Goal: Information Seeking & Learning: Learn about a topic

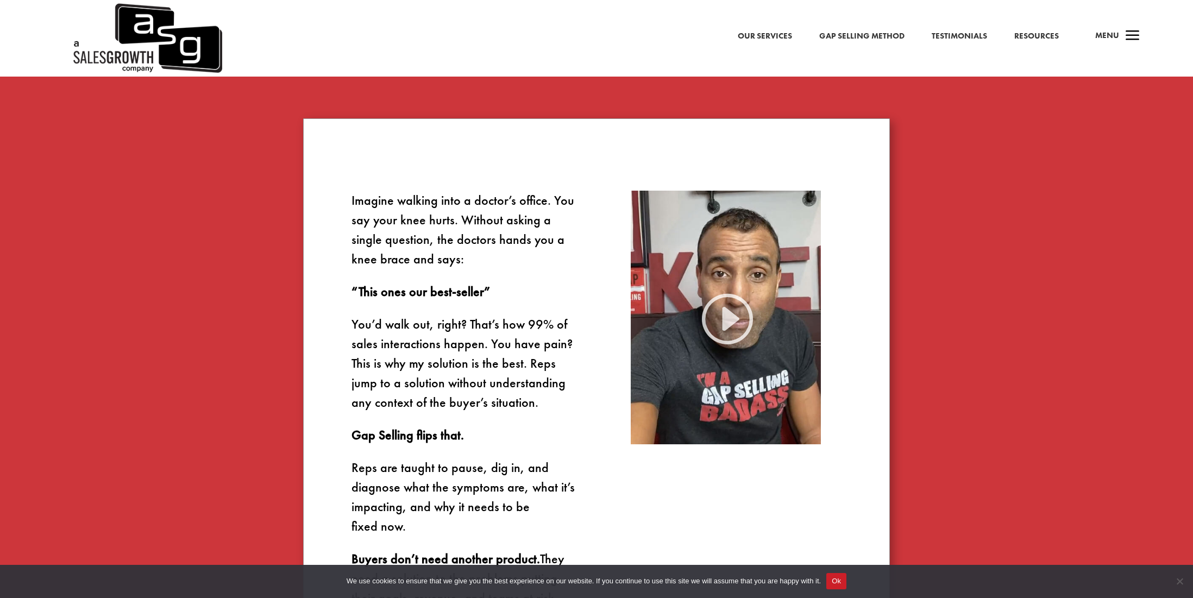
scroll to position [681, 0]
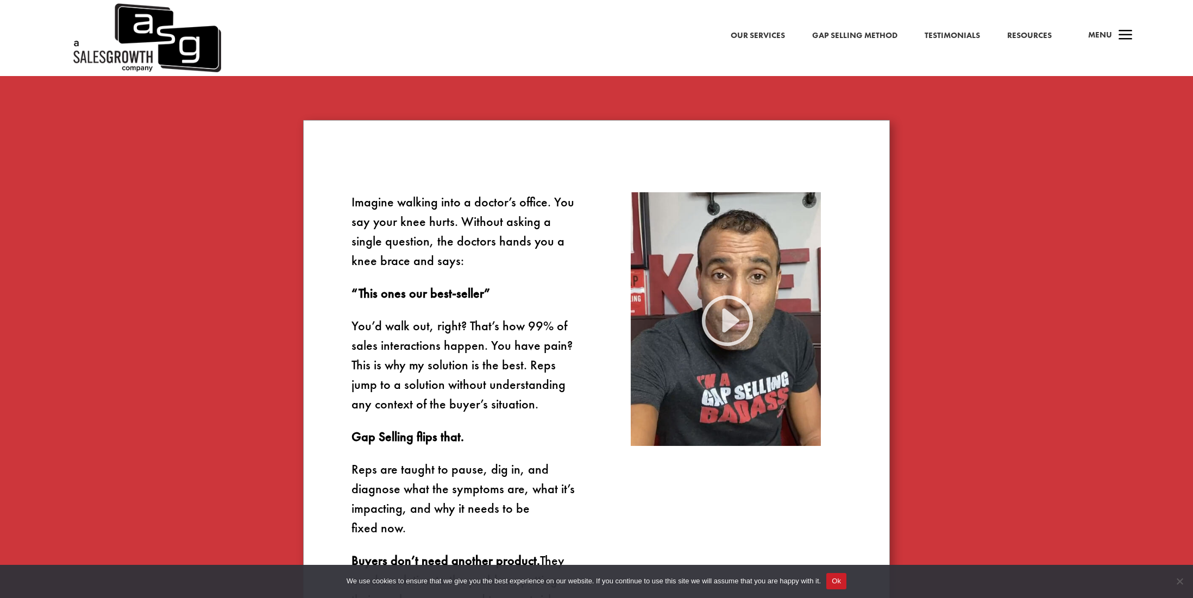
click at [856, 35] on link "Gap Selling Method" at bounding box center [854, 36] width 85 height 14
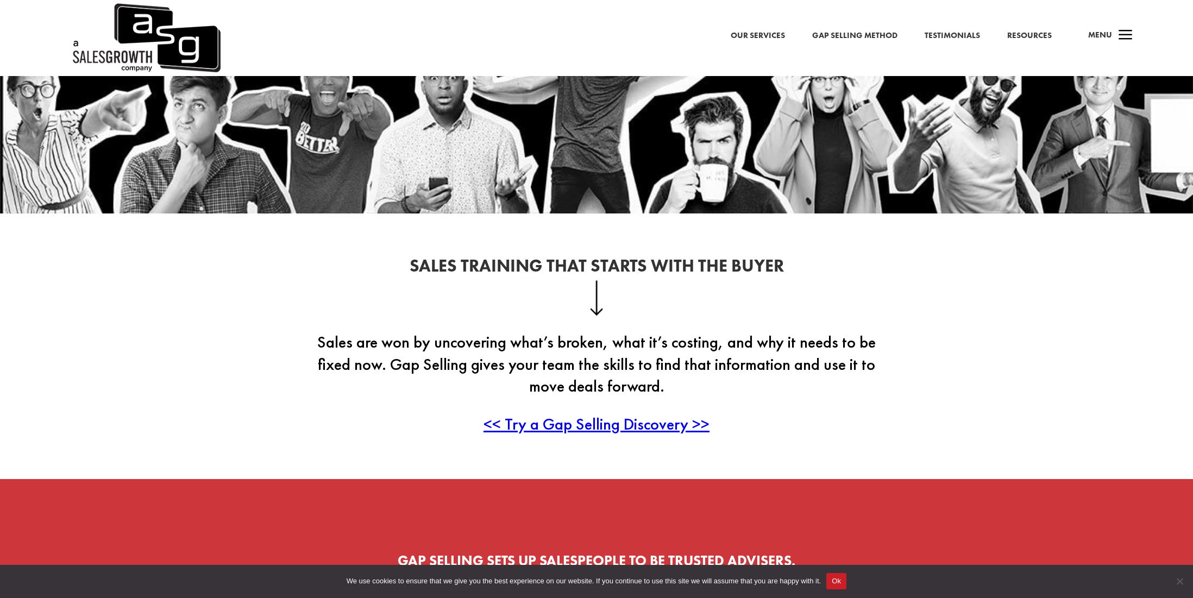
scroll to position [177, 0]
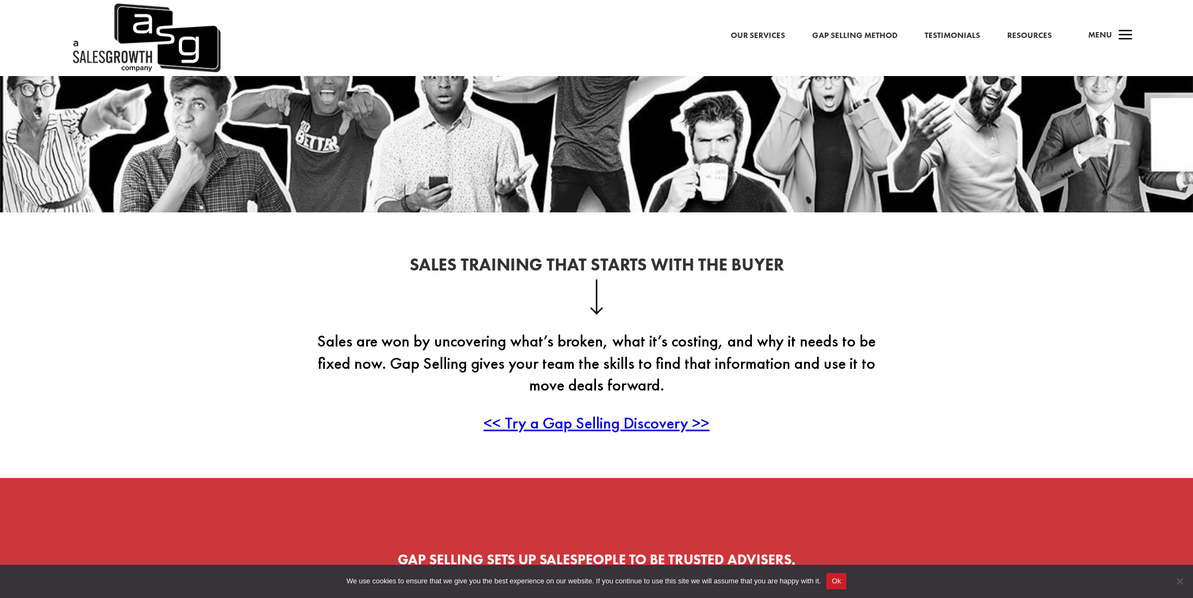
click at [624, 426] on span "<< Try a Gap Selling Discovery >>" at bounding box center [597, 422] width 226 height 21
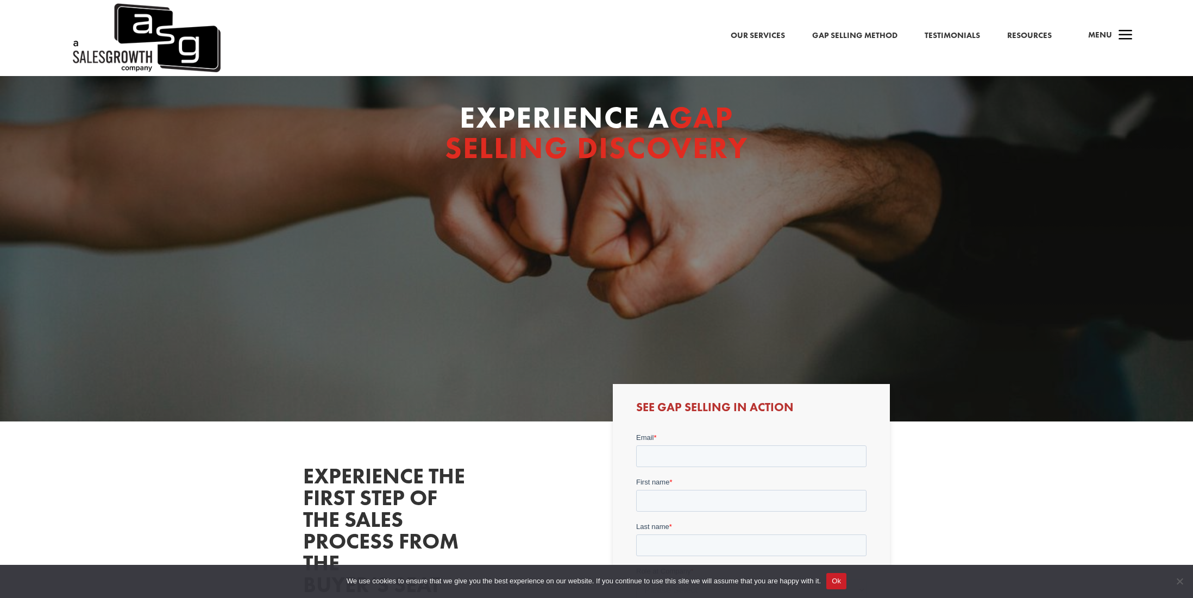
scroll to position [84, 0]
click at [1036, 37] on link "Resources" at bounding box center [1029, 36] width 45 height 14
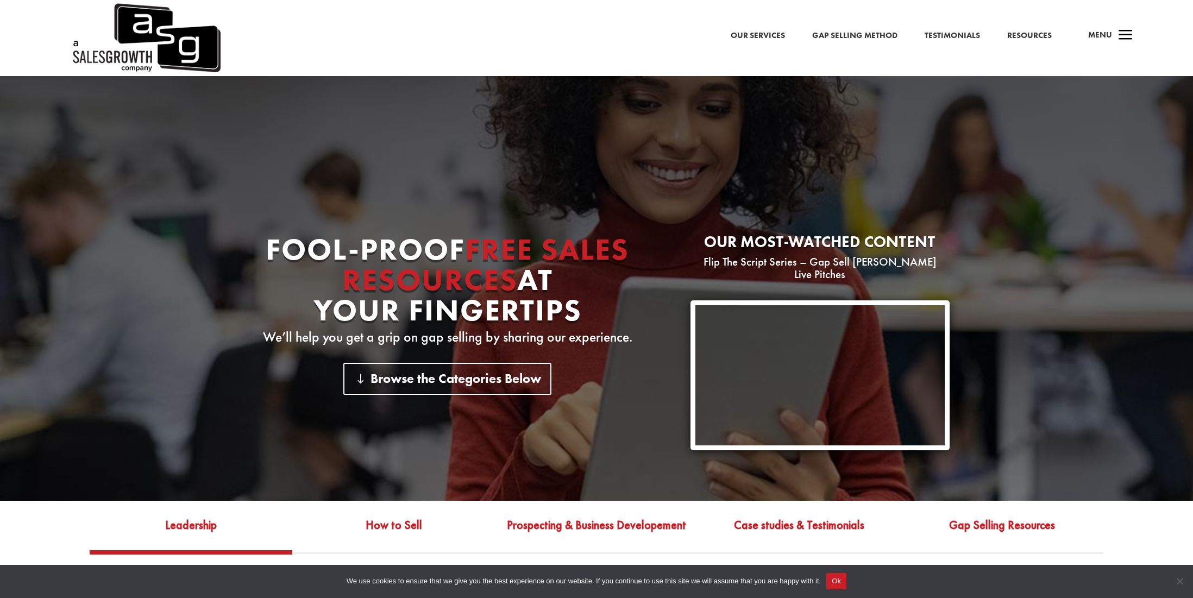
click at [839, 37] on link "Gap Selling Method" at bounding box center [854, 36] width 85 height 14
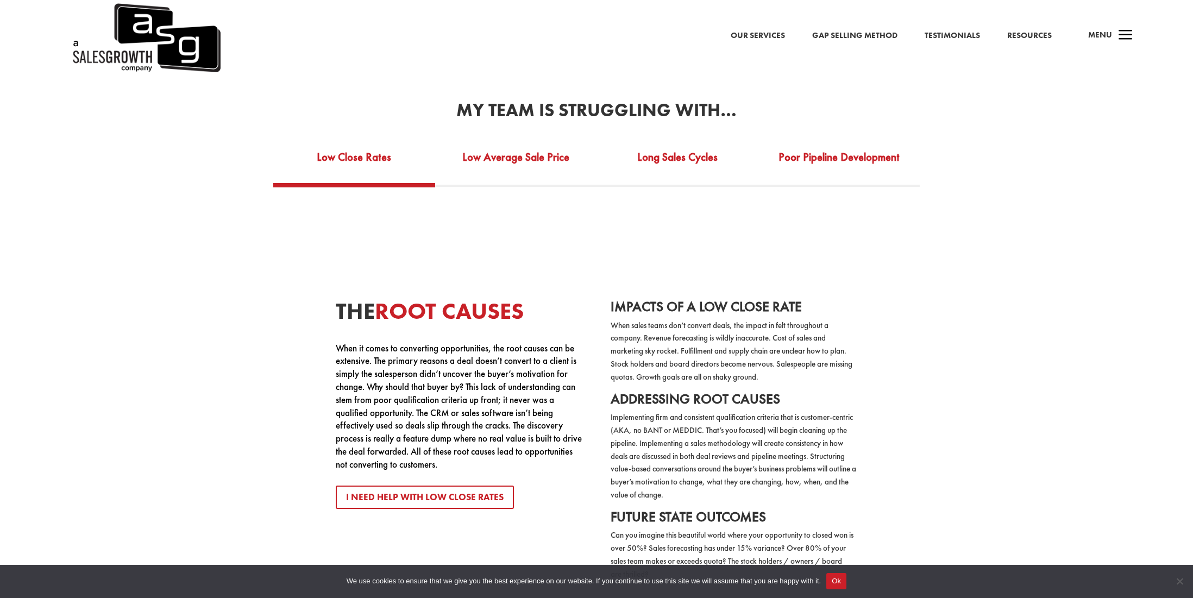
scroll to position [2202, 0]
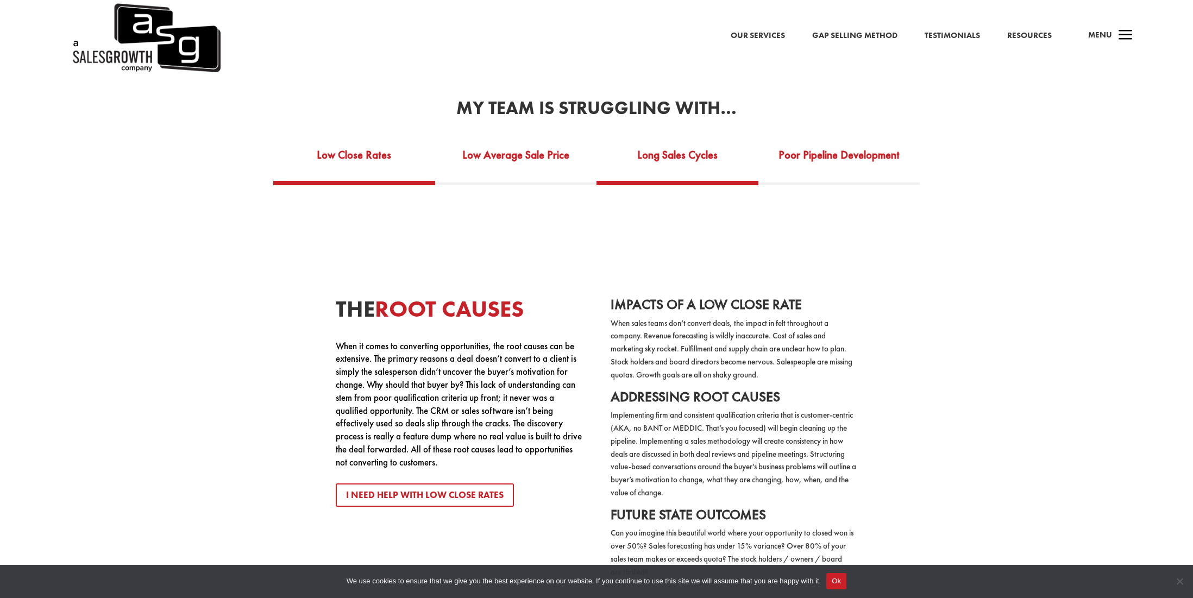
click at [687, 143] on link "Long Sales Cycles" at bounding box center [678, 161] width 162 height 37
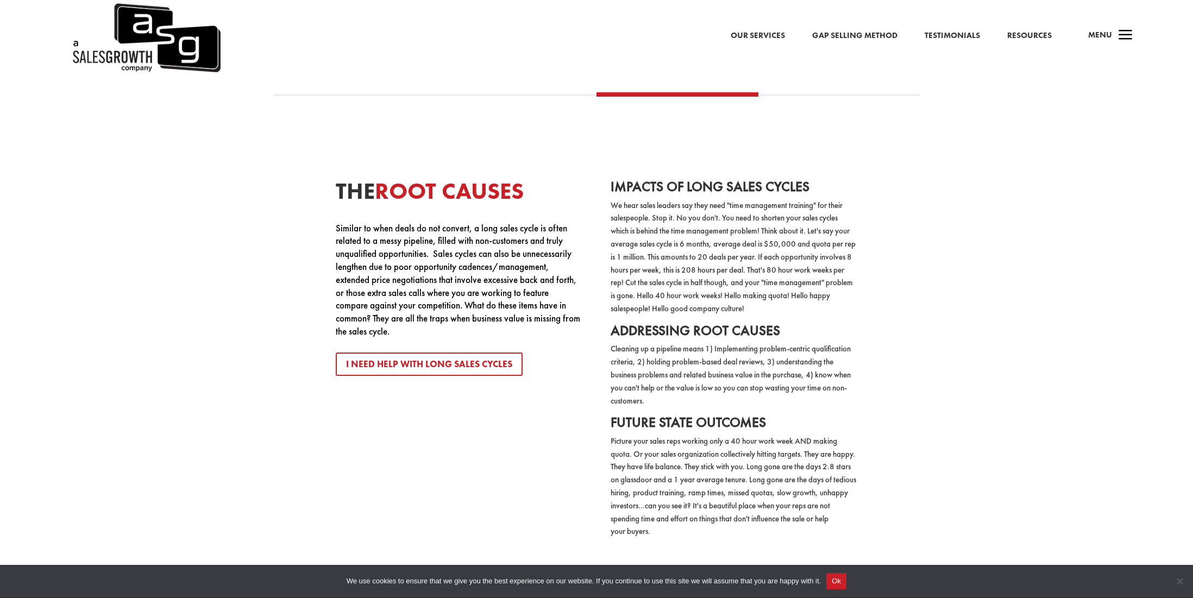
scroll to position [2201, 0]
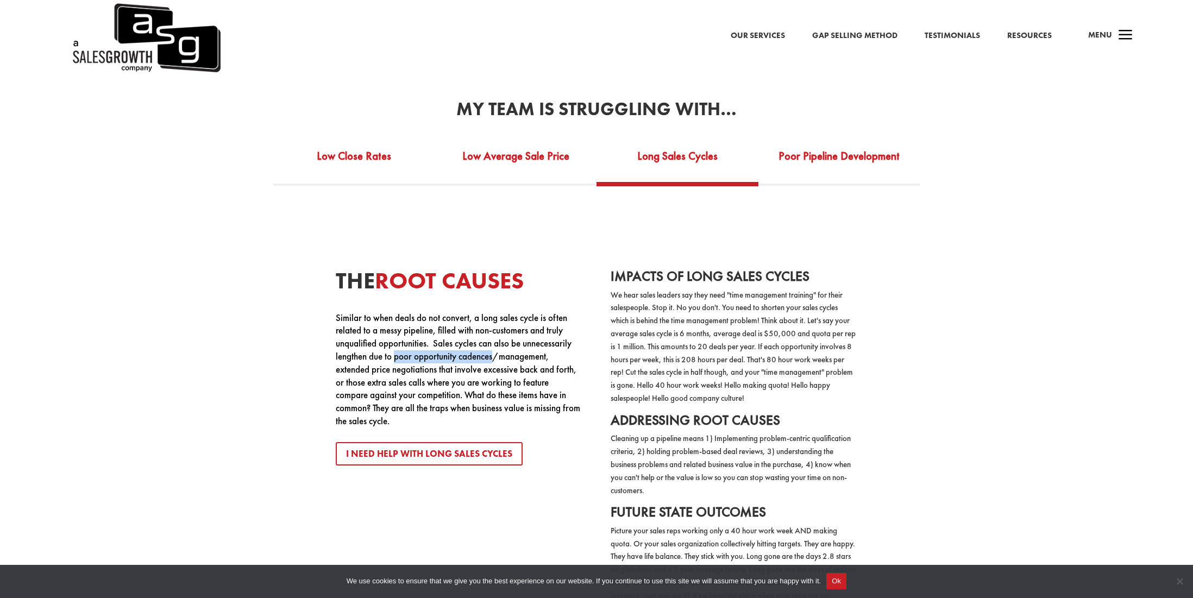
drag, startPoint x: 394, startPoint y: 319, endPoint x: 496, endPoint y: 318, distance: 101.6
click at [496, 318] on p "Similar to when deals do not convert, a long sales cycle is often related to a …" at bounding box center [459, 370] width 247 height 116
copy p "poor opportunity cadences"
